Goal: Contribute content

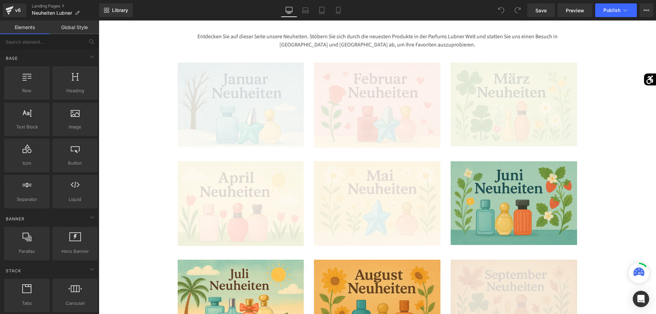
scroll to position [348, 0]
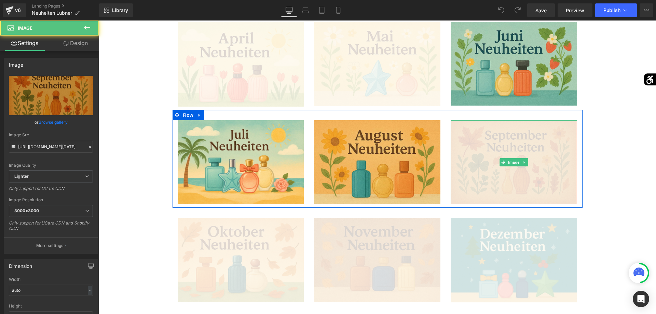
click at [498, 182] on img at bounding box center [514, 162] width 126 height 84
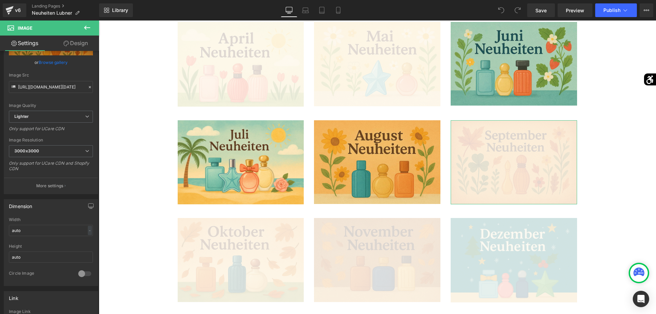
scroll to position [0, 0]
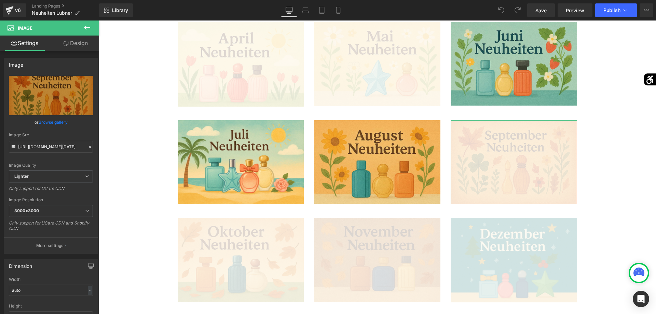
click at [79, 39] on link "Design" at bounding box center [76, 43] width 50 height 15
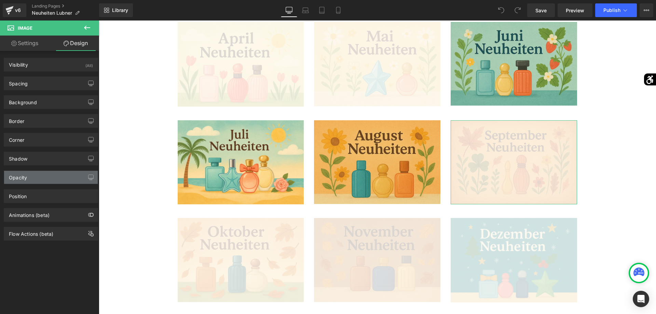
click at [32, 177] on div "Opacity" at bounding box center [51, 177] width 94 height 13
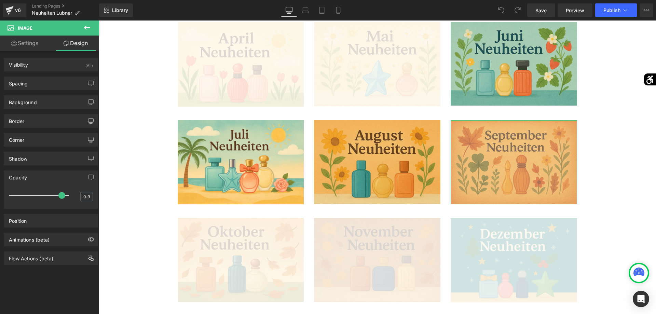
type input "1"
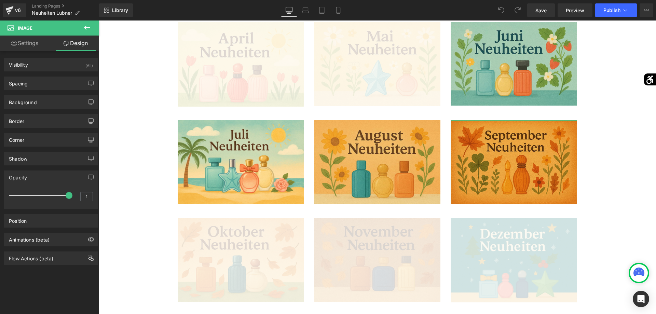
drag, startPoint x: 13, startPoint y: 195, endPoint x: 91, endPoint y: 188, distance: 77.6
click at [91, 188] on div "Opacity 1 1" at bounding box center [51, 189] width 94 height 38
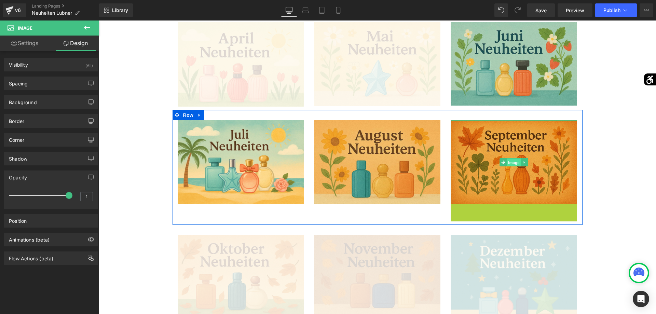
click at [515, 167] on span "Image" at bounding box center [514, 162] width 14 height 8
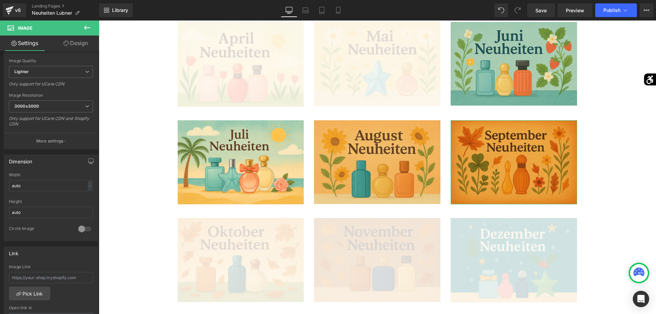
scroll to position [139, 0]
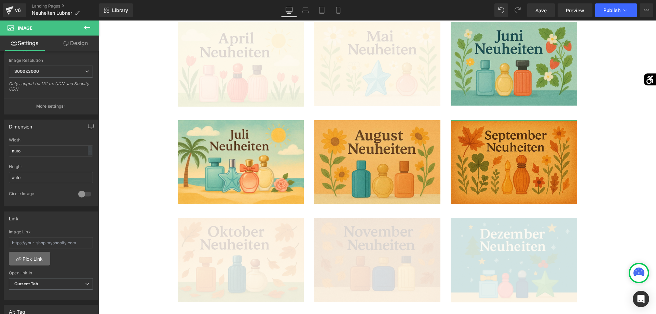
click at [34, 259] on link "Pick Link" at bounding box center [29, 259] width 41 height 14
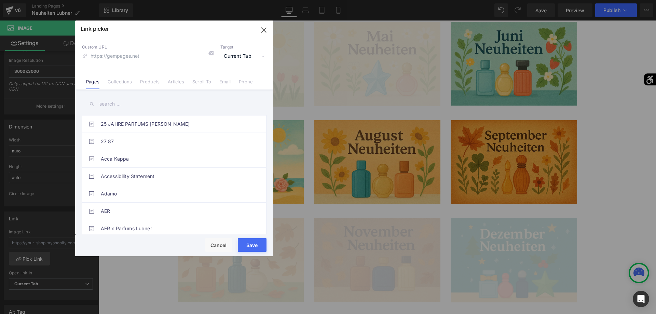
click at [119, 110] on input "text" at bounding box center [174, 103] width 184 height 15
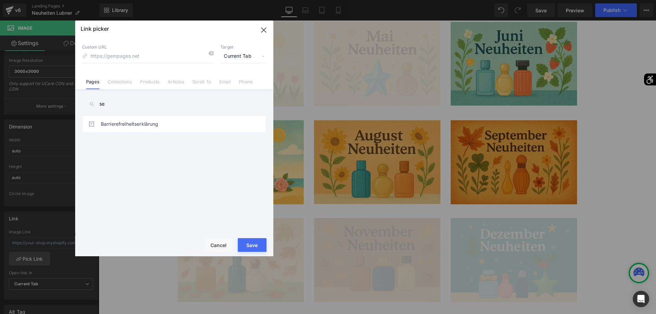
type input "sep"
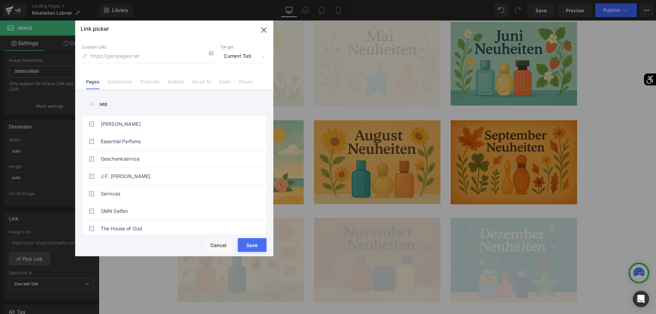
click at [263, 29] on icon "button" at bounding box center [263, 30] width 11 height 11
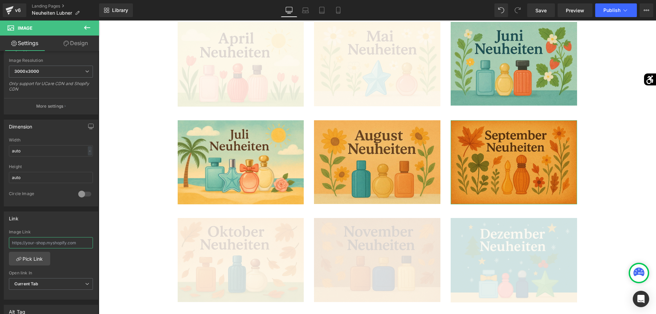
click at [23, 247] on input "text" at bounding box center [51, 242] width 84 height 11
paste input "[URL][DOMAIN_NAME]"
type input "[URL][DOMAIN_NAME]"
click at [544, 14] on span "Save" at bounding box center [540, 10] width 11 height 7
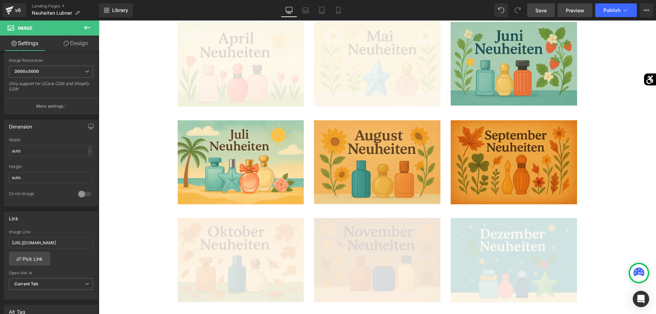
click at [582, 6] on link "Preview" at bounding box center [574, 10] width 35 height 14
click at [609, 11] on span "Publish" at bounding box center [611, 10] width 17 height 5
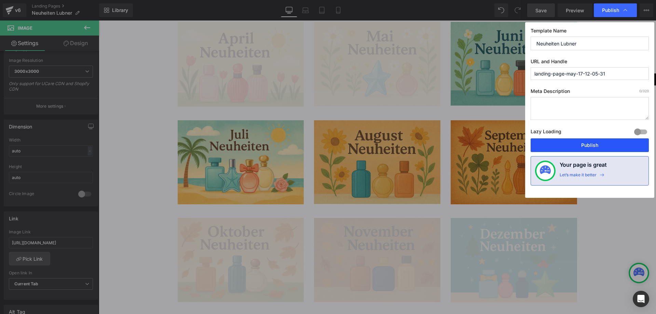
click at [588, 144] on button "Publish" at bounding box center [589, 145] width 118 height 14
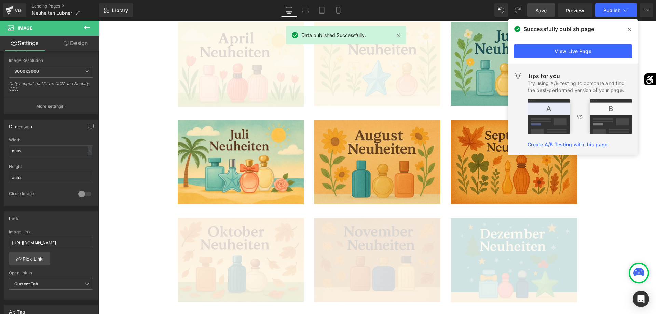
click at [630, 29] on icon at bounding box center [628, 29] width 3 height 3
